Goal: Book appointment/travel/reservation

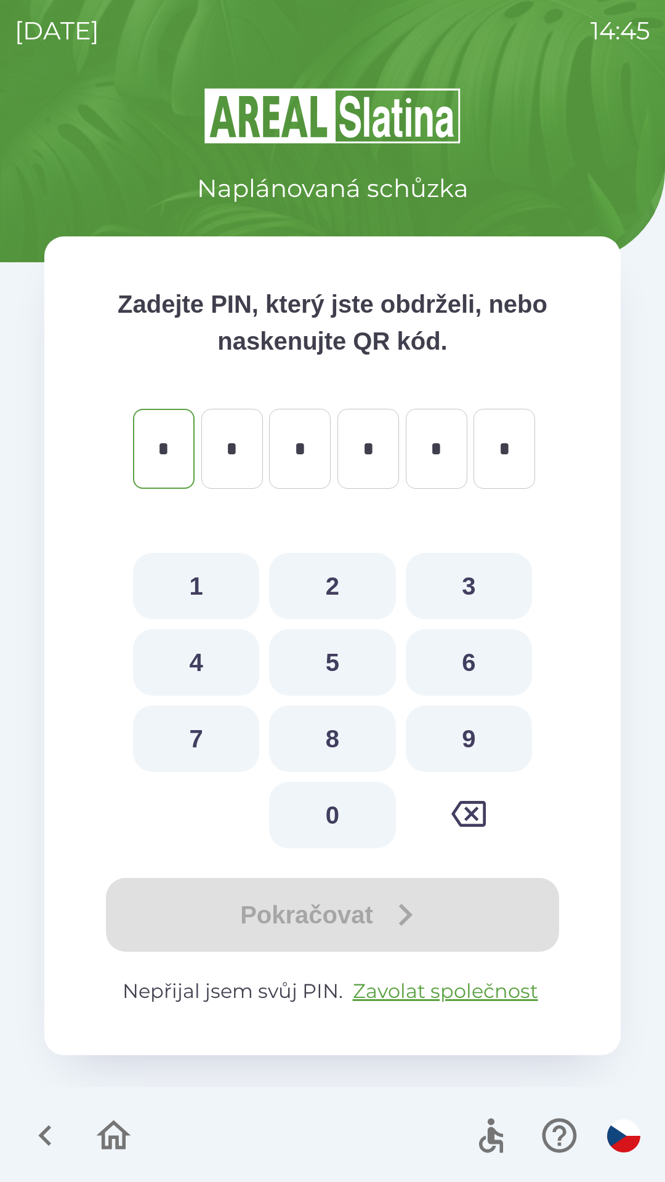
click at [464, 729] on button "9" at bounding box center [469, 739] width 126 height 66
type input "*"
click at [470, 663] on button "6" at bounding box center [469, 662] width 126 height 66
type input "*"
click at [346, 576] on button "2" at bounding box center [332, 586] width 126 height 66
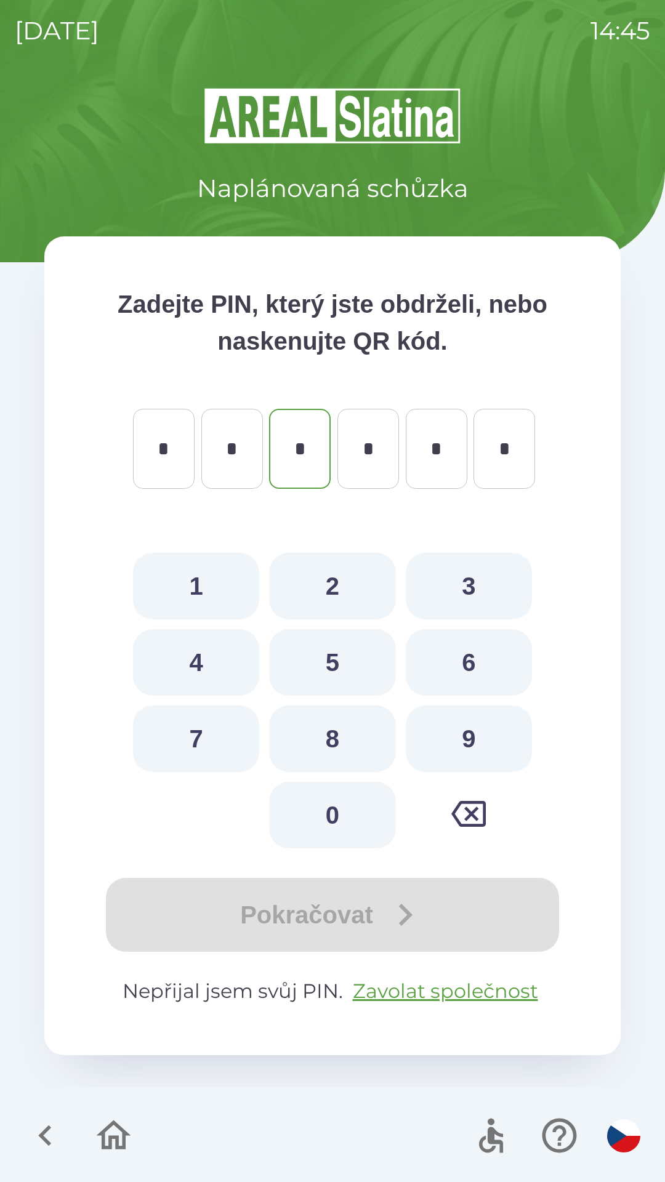
type input "*"
click at [219, 740] on button "7" at bounding box center [196, 739] width 126 height 66
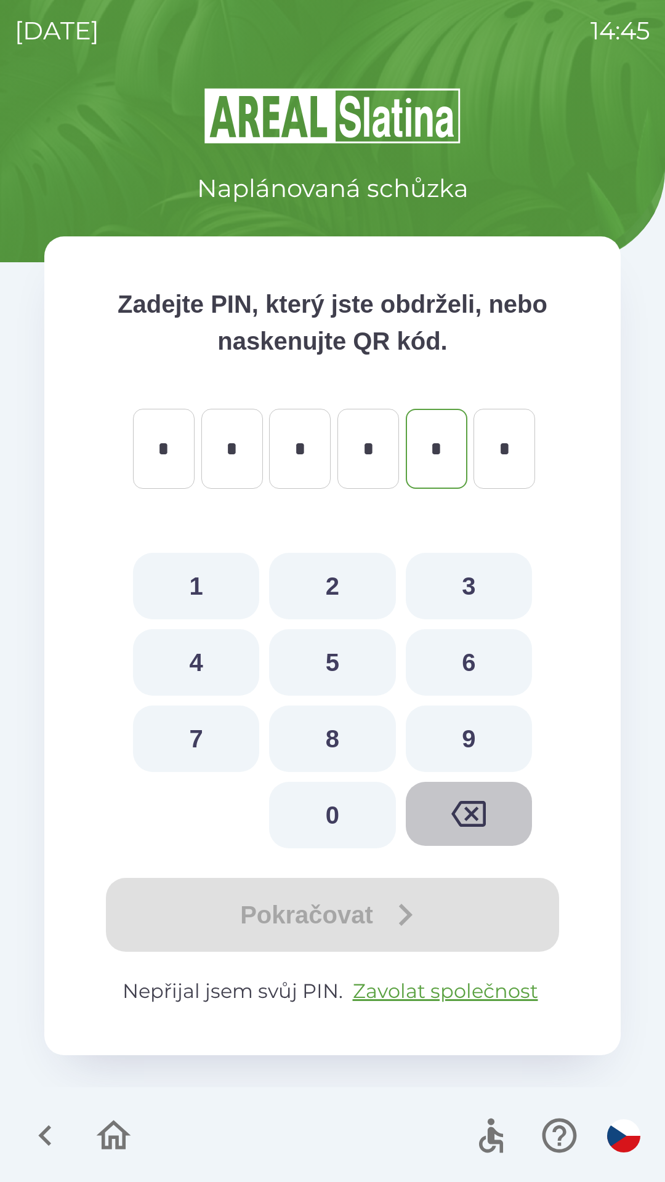
click at [475, 808] on icon "button" at bounding box center [468, 814] width 34 height 34
type input "*"
click at [471, 805] on icon "button" at bounding box center [468, 814] width 34 height 34
type input "*"
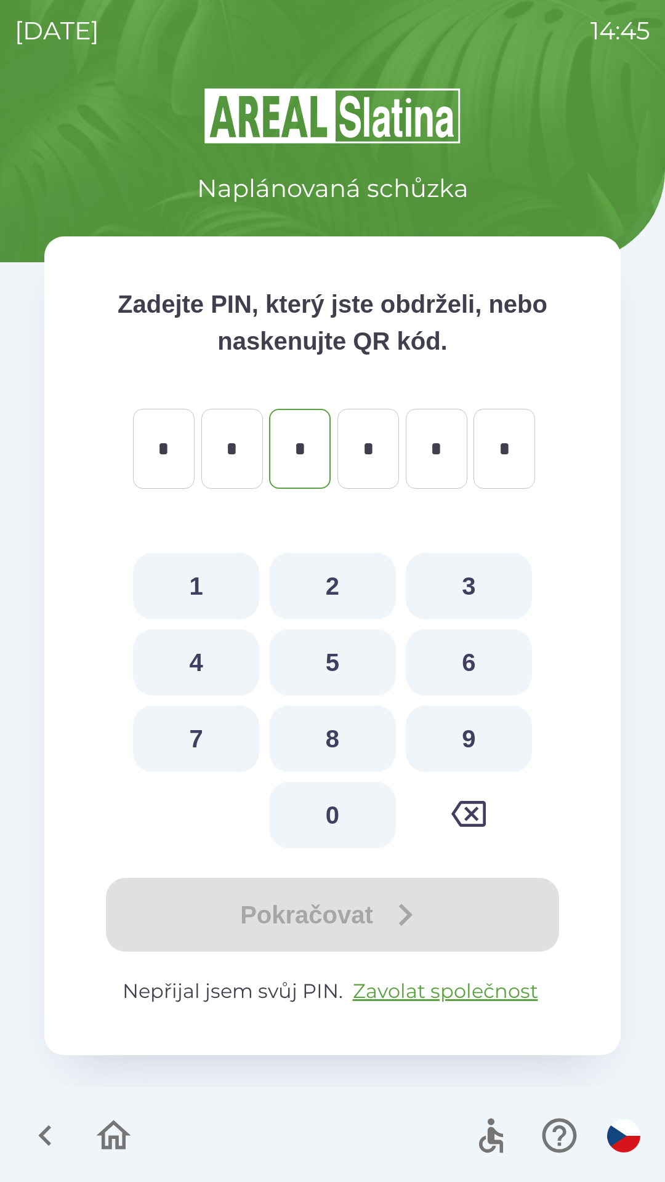
click at [463, 800] on icon "button" at bounding box center [468, 814] width 34 height 34
type input "*"
click at [470, 794] on button "button" at bounding box center [469, 814] width 126 height 64
type input "*"
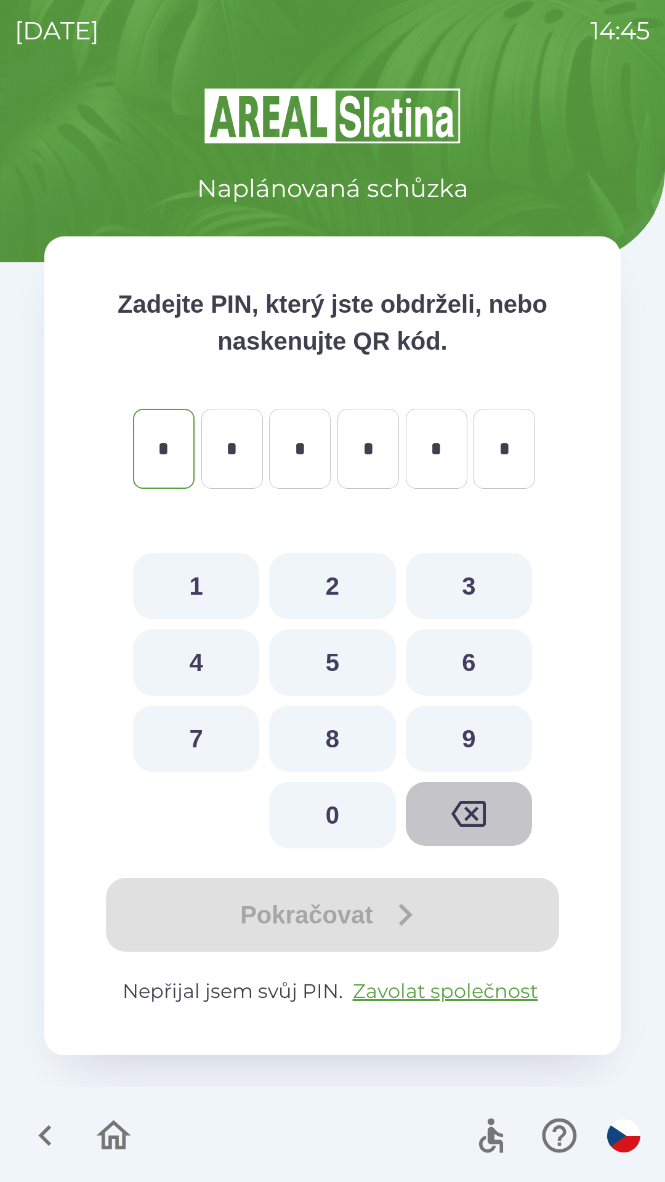
click at [472, 794] on button "button" at bounding box center [469, 814] width 126 height 64
click at [471, 795] on button "button" at bounding box center [469, 814] width 126 height 64
click at [470, 801] on icon "button" at bounding box center [468, 814] width 34 height 26
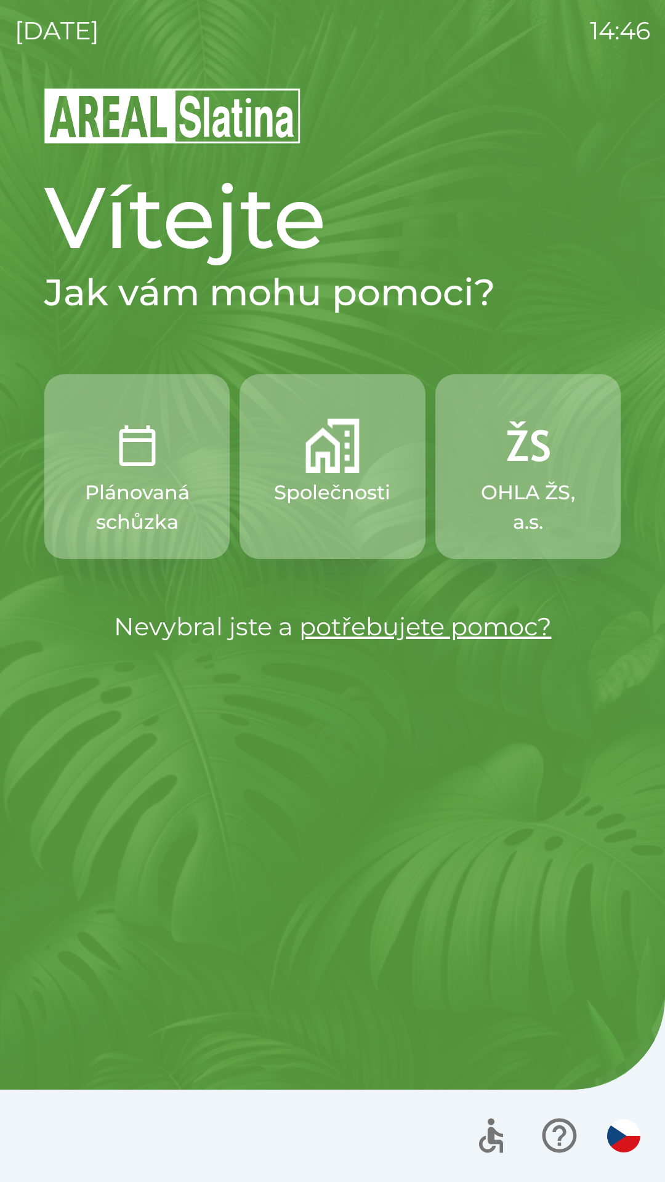
click at [439, 627] on link "potřebujete pomoc?" at bounding box center [425, 626] width 252 height 30
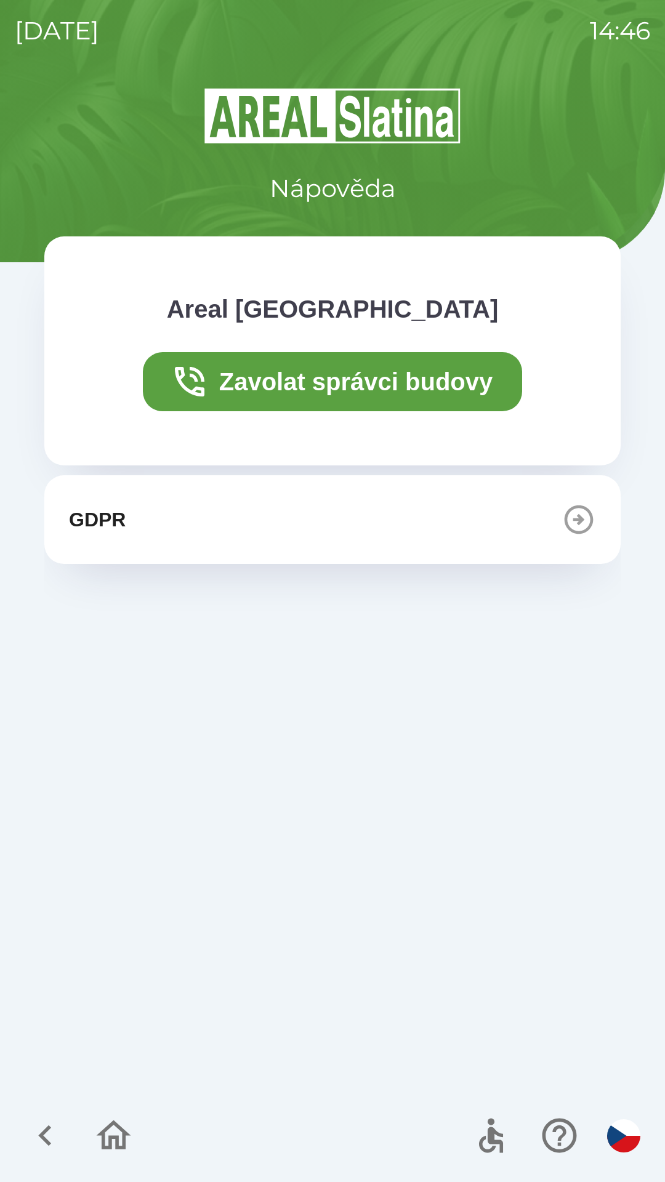
click at [58, 1138] on icon "button" at bounding box center [45, 1135] width 41 height 41
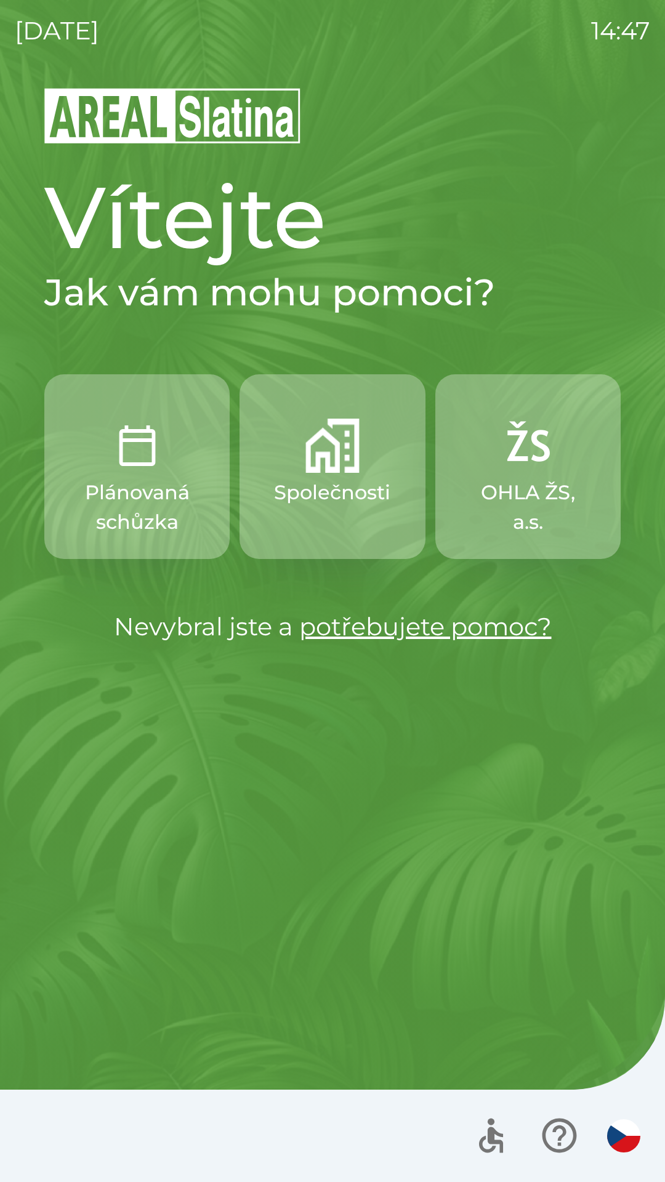
click at [313, 462] on img "button" at bounding box center [332, 446] width 54 height 54
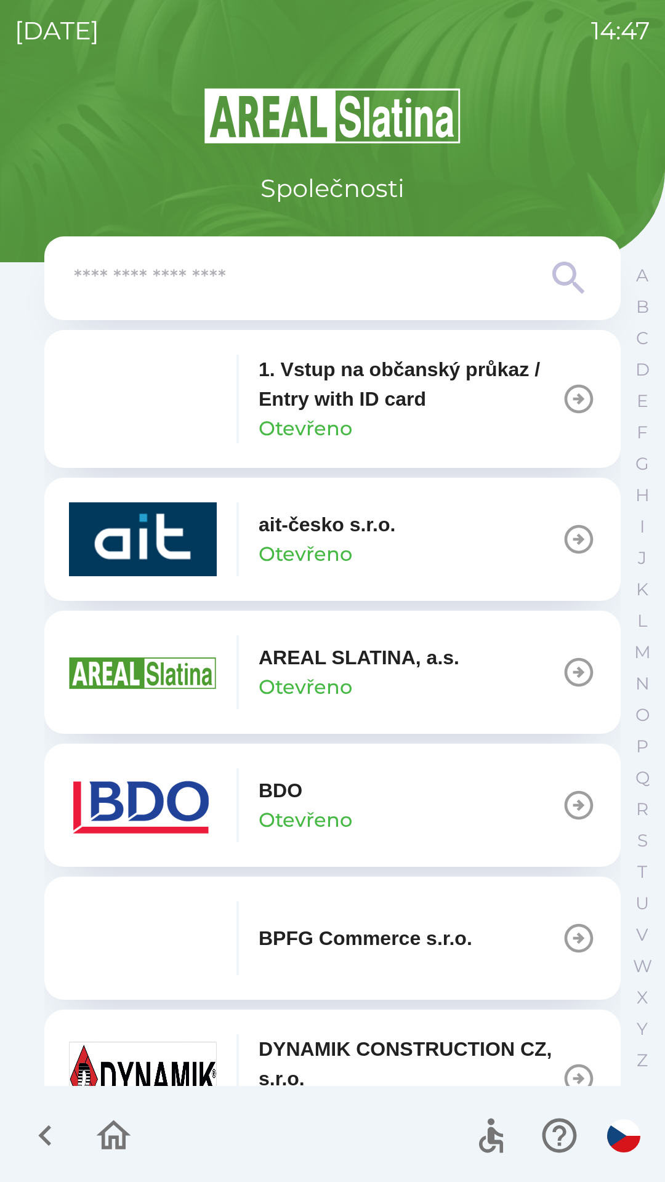
click at [538, 411] on p "1. Vstup na občanský průkaz / Entry with ID card" at bounding box center [410, 384] width 303 height 59
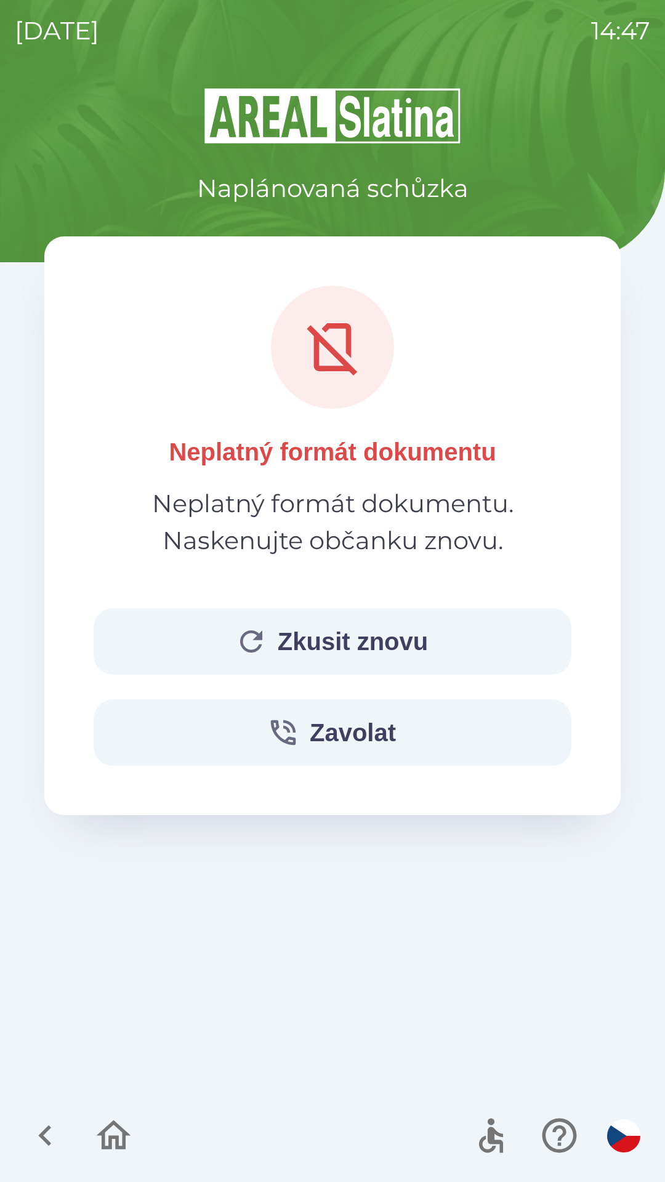
click at [415, 644] on button "Zkusit znovu" at bounding box center [333, 641] width 478 height 66
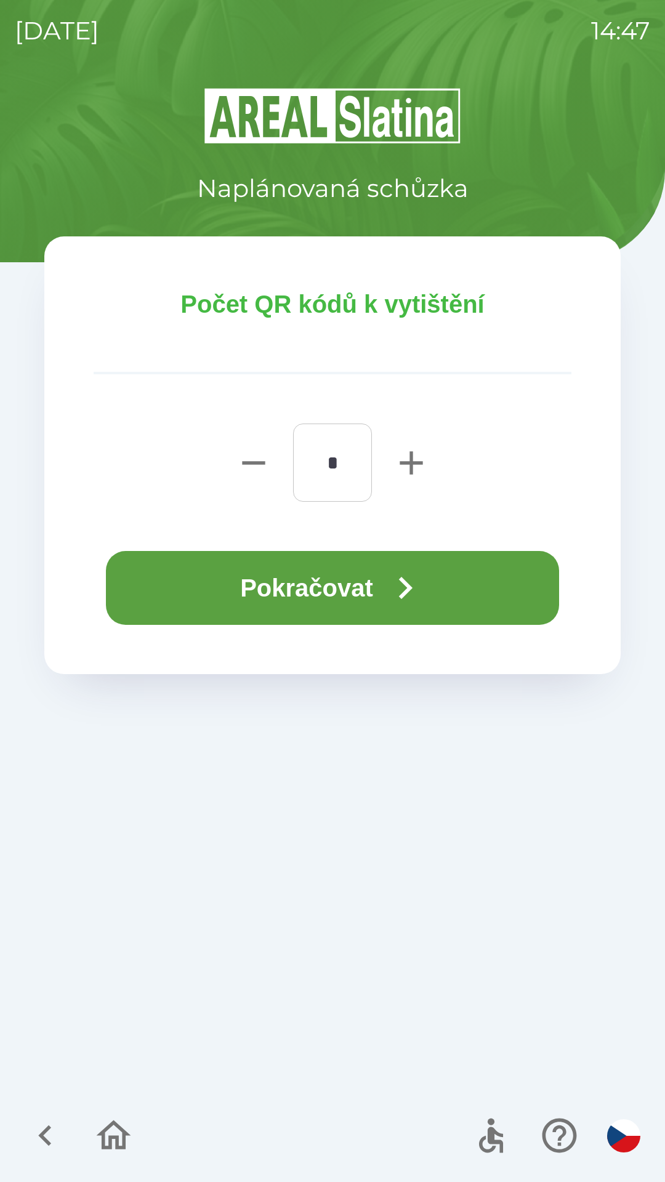
click at [398, 586] on icon "button" at bounding box center [405, 588] width 44 height 44
